Goal: Information Seeking & Learning: Learn about a topic

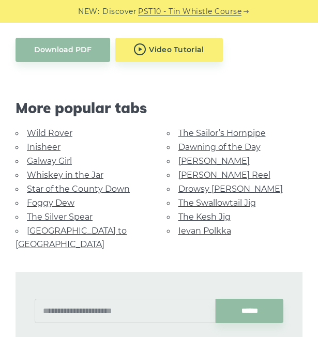
scroll to position [542, 0]
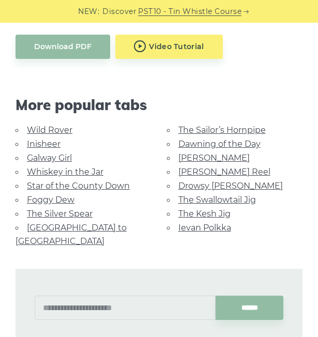
click at [186, 171] on link "[PERSON_NAME] Reel" at bounding box center [224, 172] width 92 height 10
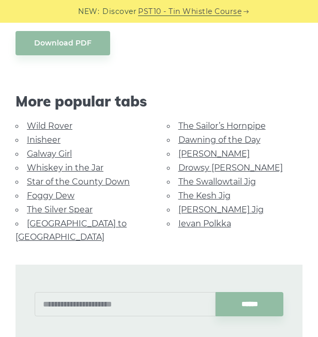
scroll to position [545, 0]
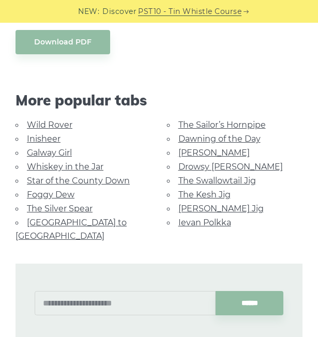
click at [191, 217] on link "Ievan Polkka" at bounding box center [204, 222] width 53 height 10
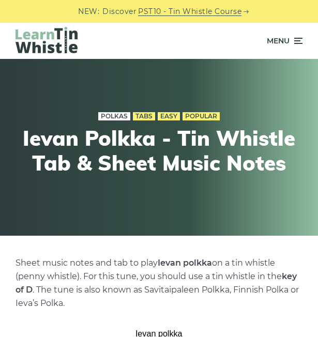
click at [119, 115] on link "Polkas" at bounding box center [114, 116] width 32 height 8
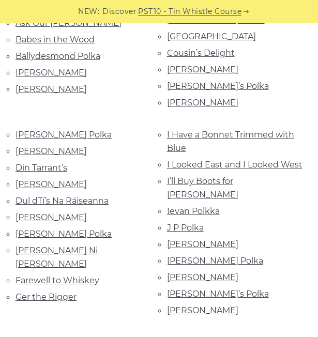
scroll to position [330, 0]
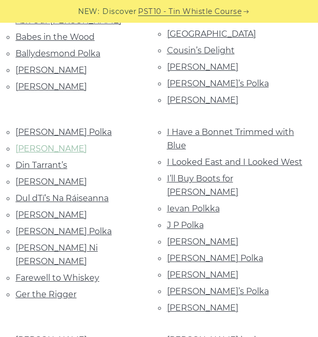
click at [56, 144] on link "[PERSON_NAME]" at bounding box center [50, 149] width 71 height 10
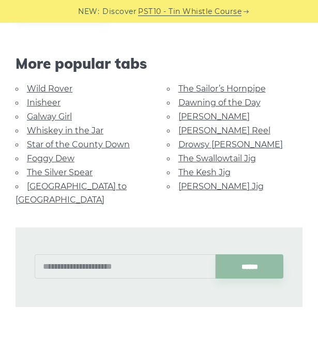
scroll to position [563, 0]
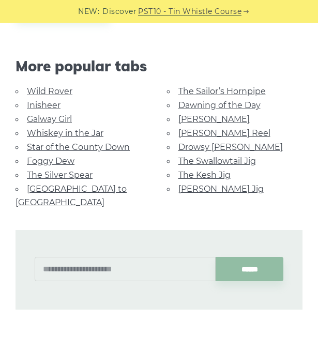
click at [247, 159] on link "The Swallowtail Jig" at bounding box center [216, 161] width 77 height 10
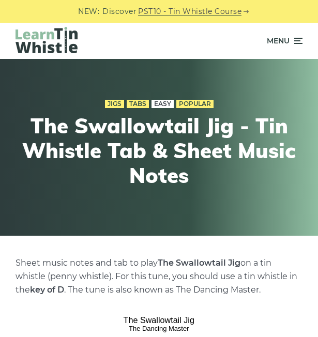
click at [160, 105] on link "Easy" at bounding box center [162, 104] width 22 height 8
click at [183, 105] on link "Popular" at bounding box center [194, 104] width 37 height 8
click at [134, 104] on link "Tabs" at bounding box center [138, 104] width 22 height 8
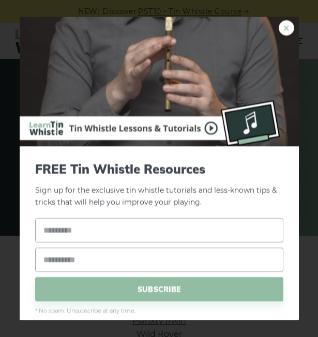
click at [280, 28] on link "×" at bounding box center [285, 27] width 15 height 15
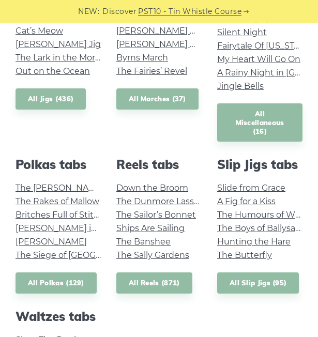
scroll to position [595, 0]
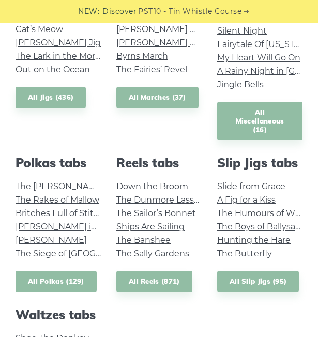
click at [61, 271] on link "All Polkas (129)" at bounding box center [55, 281] width 81 height 21
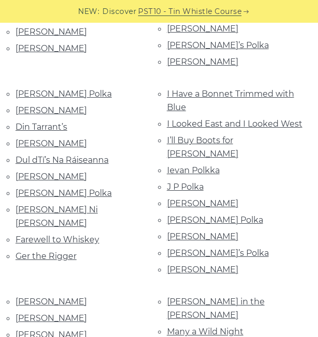
scroll to position [369, 0]
